Goal: Transaction & Acquisition: Purchase product/service

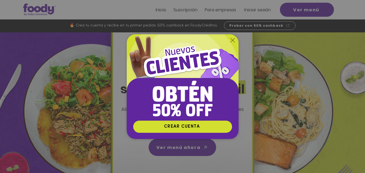
click at [232, 39] on icon "Volver al sitio" at bounding box center [232, 40] width 4 height 4
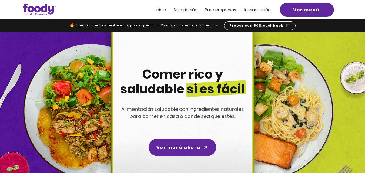
click at [259, 9] on span "Iniciar sesión" at bounding box center [257, 10] width 26 height 6
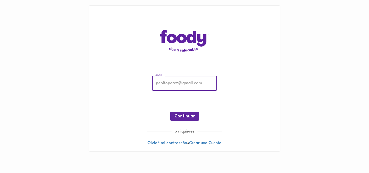
click at [169, 78] on input "email" at bounding box center [184, 83] width 65 height 15
type input "[EMAIL_ADDRESS][DOMAIN_NAME]"
click at [184, 116] on span "Continuar" at bounding box center [184, 116] width 20 height 5
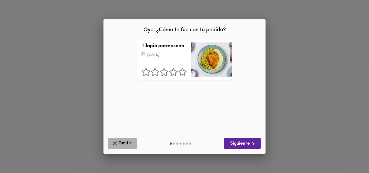
click at [120, 141] on span "Omitir" at bounding box center [123, 143] width 22 height 7
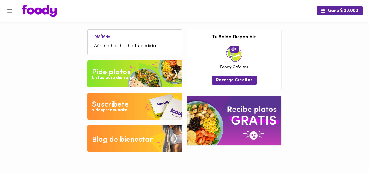
click at [108, 74] on div "Pide platos" at bounding box center [111, 72] width 39 height 11
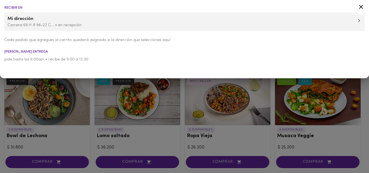
click at [362, 6] on icon at bounding box center [361, 7] width 4 height 4
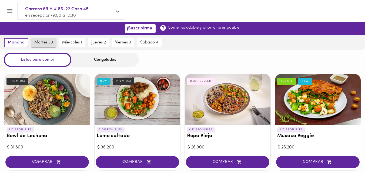
click at [44, 42] on span "martes 30" at bounding box center [43, 42] width 19 height 5
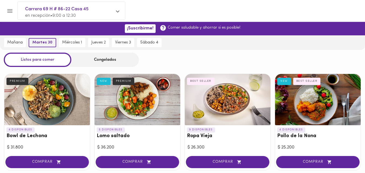
click at [44, 44] on span "martes 30" at bounding box center [42, 42] width 20 height 5
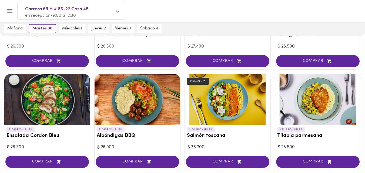
scroll to position [216, 0]
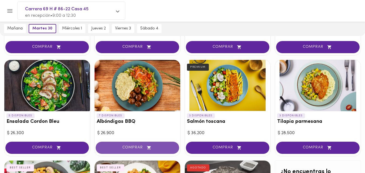
click at [134, 146] on span "COMPRAR" at bounding box center [137, 148] width 70 height 5
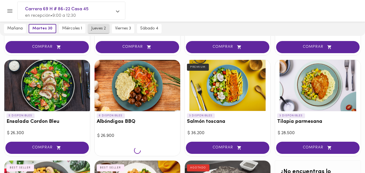
click at [101, 30] on span "jueves 2" at bounding box center [98, 28] width 15 height 5
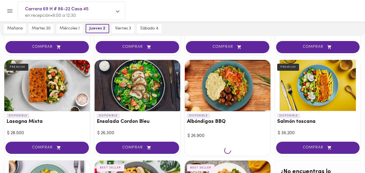
scroll to position [0, 0]
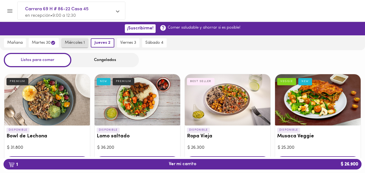
click at [79, 45] on span "miércoles 1" at bounding box center [75, 43] width 20 height 5
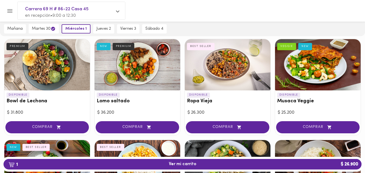
scroll to position [40, 0]
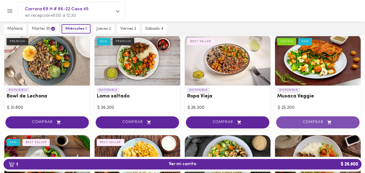
click at [316, 121] on span "COMPRAR" at bounding box center [318, 122] width 70 height 5
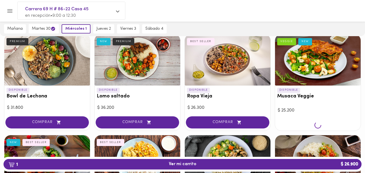
scroll to position [0, 0]
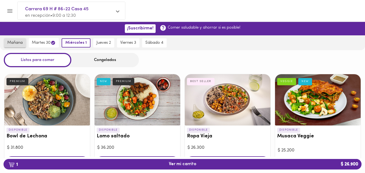
click at [15, 41] on span "mañana" at bounding box center [14, 43] width 15 height 5
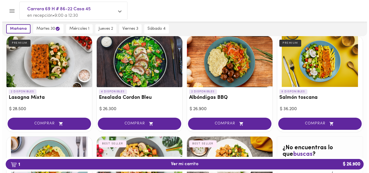
scroll to position [243, 0]
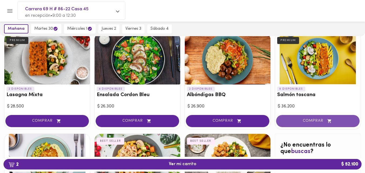
click at [315, 123] on span "COMPRAR" at bounding box center [318, 121] width 70 height 5
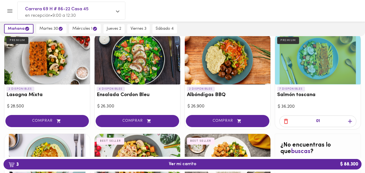
click at [286, 122] on icon "button" at bounding box center [285, 121] width 7 height 7
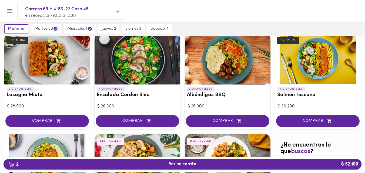
click at [188, 162] on span "2 Ver mi carrito $ 52.100" at bounding box center [183, 164] width 28 height 5
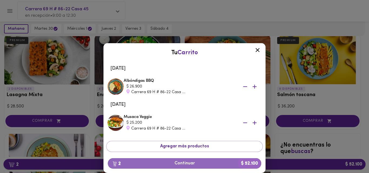
click at [188, 162] on span "2 Continuar $ 52.100" at bounding box center [184, 163] width 145 height 5
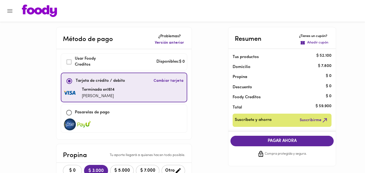
click at [9, 10] on icon "Menu" at bounding box center [9, 11] width 7 height 7
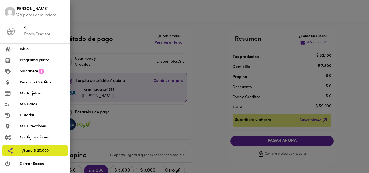
click at [139, 21] on div at bounding box center [184, 86] width 369 height 173
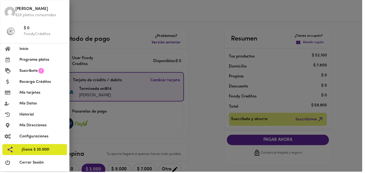
click at [139, 21] on div at bounding box center [182, 86] width 365 height 173
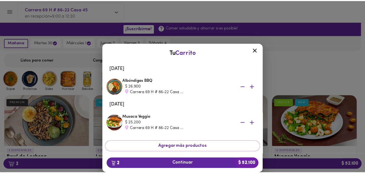
scroll to position [331, 0]
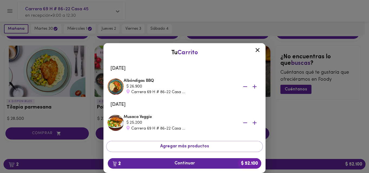
click at [257, 51] on icon at bounding box center [257, 50] width 4 height 4
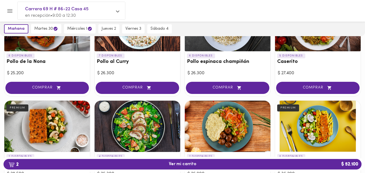
scroll to position [233, 0]
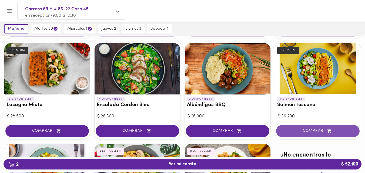
click at [314, 129] on span "COMPRAR" at bounding box center [318, 131] width 70 height 5
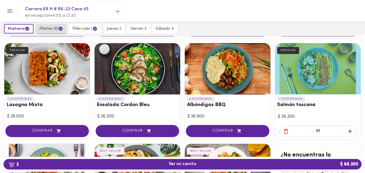
click at [45, 25] on button "martes 30" at bounding box center [51, 28] width 30 height 9
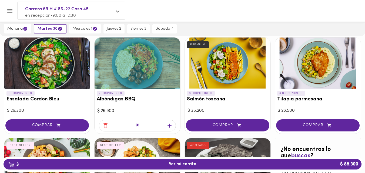
scroll to position [239, 0]
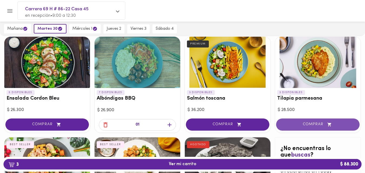
click at [311, 123] on span "COMPRAR" at bounding box center [318, 124] width 70 height 5
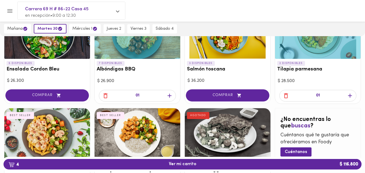
scroll to position [268, 0]
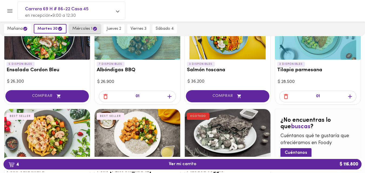
click at [80, 26] on span "miércoles 1" at bounding box center [84, 28] width 25 height 5
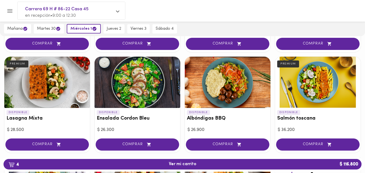
scroll to position [246, 0]
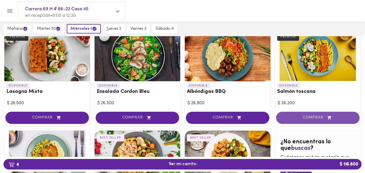
click at [312, 116] on span "COMPRAR" at bounding box center [318, 118] width 70 height 5
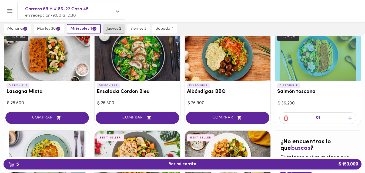
click at [111, 30] on span "jueves 2" at bounding box center [114, 28] width 15 height 5
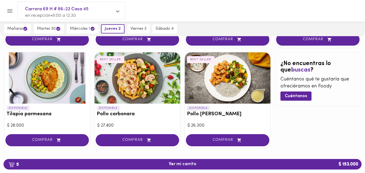
scroll to position [325, 0]
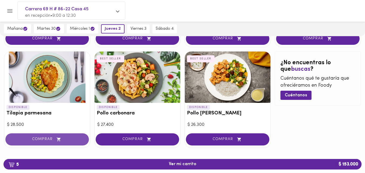
click at [45, 139] on span "COMPRAR" at bounding box center [47, 139] width 70 height 5
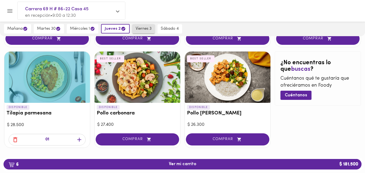
click at [143, 31] on span "viernes 3" at bounding box center [144, 28] width 16 height 5
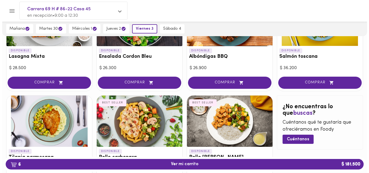
scroll to position [331, 0]
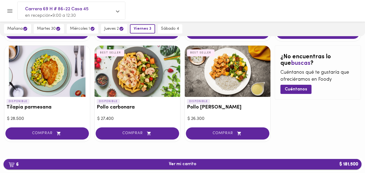
click at [185, 164] on span "6 Ver mi carrito $ 181.500" at bounding box center [183, 164] width 28 height 5
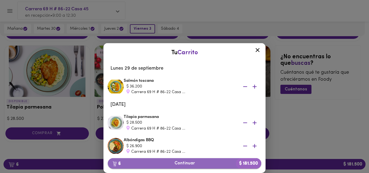
click at [191, 164] on span "6 Continuar $ 181.500" at bounding box center [184, 163] width 145 height 5
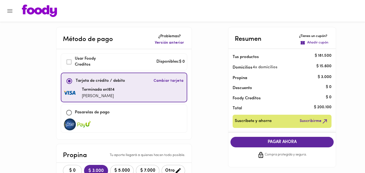
click at [71, 114] on input "checkbox" at bounding box center [69, 113] width 12 height 12
checkbox input "true"
checkbox input "false"
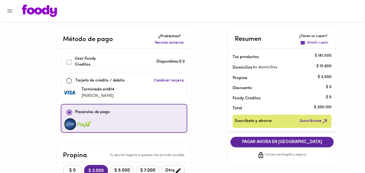
click at [288, 145] on button "PAGAR AHORA EN PASARELA" at bounding box center [281, 142] width 103 height 11
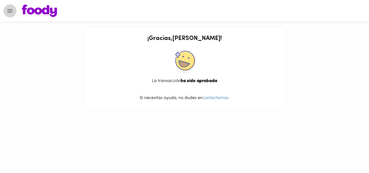
click at [9, 9] on icon "Menu" at bounding box center [9, 11] width 5 height 4
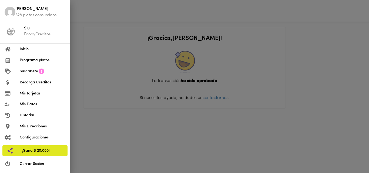
click at [30, 165] on span "Cerrar Sesión" at bounding box center [43, 164] width 46 height 6
